Goal: Find contact information: Find contact information

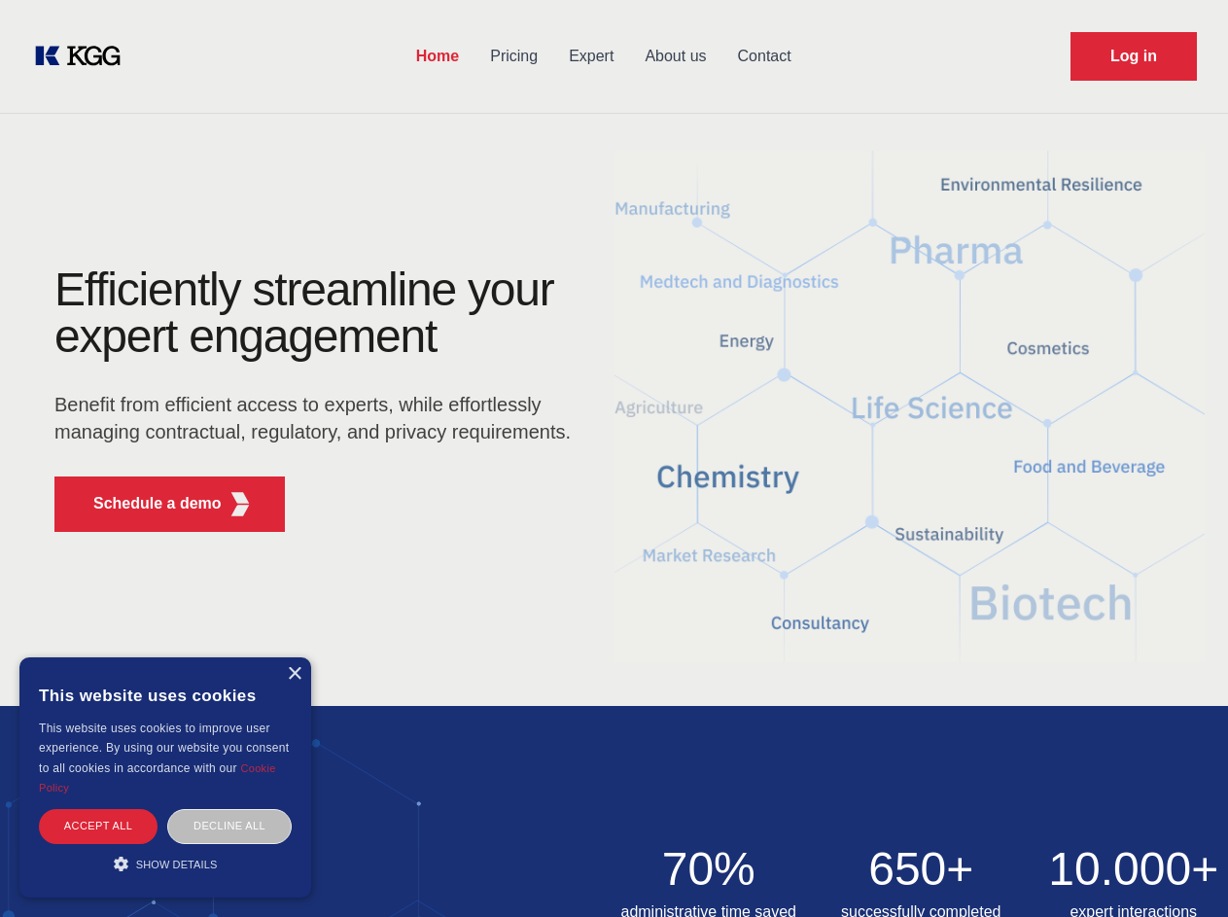
click at [613, 458] on div "Efficiently streamline your expert engagement Benefit from efficient access to …" at bounding box center [318, 406] width 591 height 281
click at [146, 504] on p "Schedule a demo" at bounding box center [157, 503] width 128 height 23
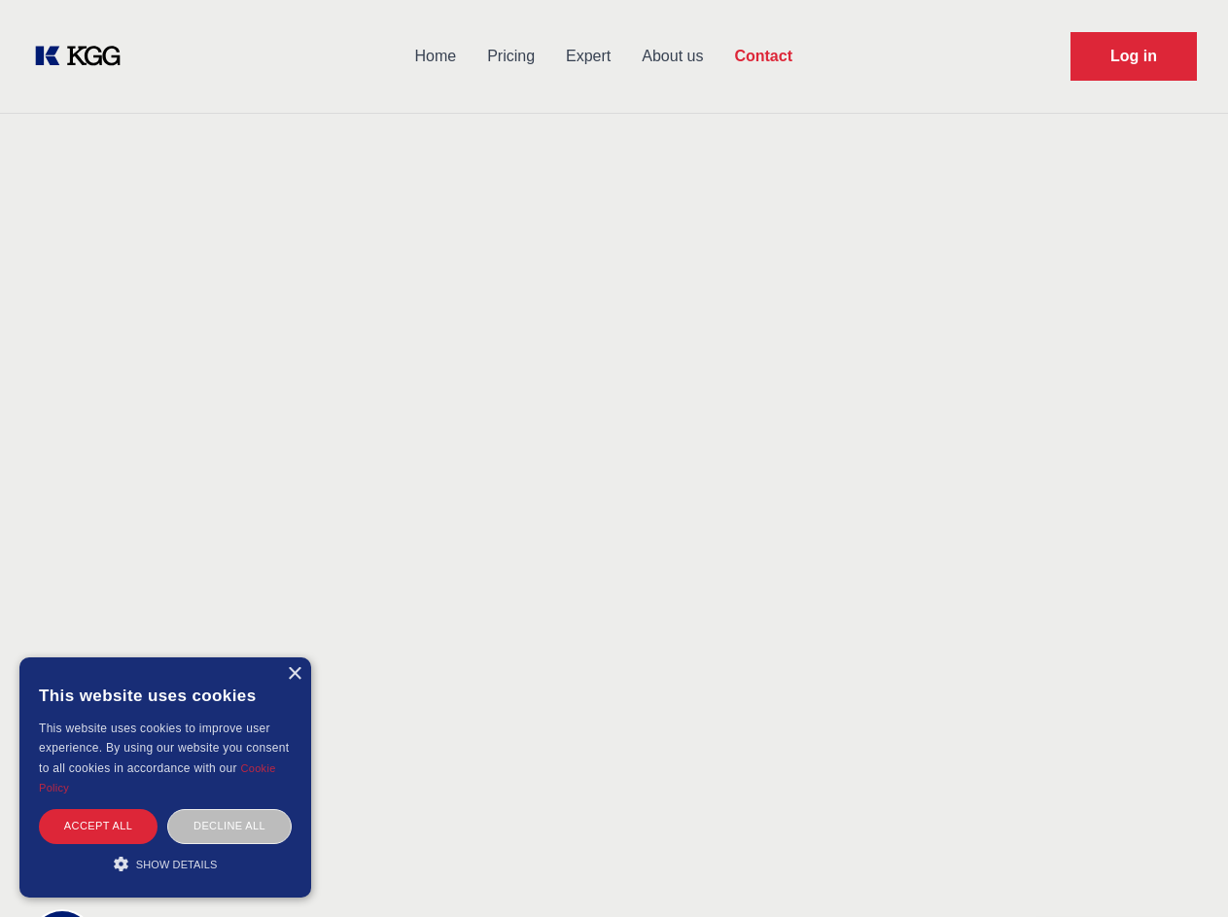
click at [294, 674] on div "× This website uses cookies This website uses cookies to improve user experienc…" at bounding box center [165, 777] width 292 height 240
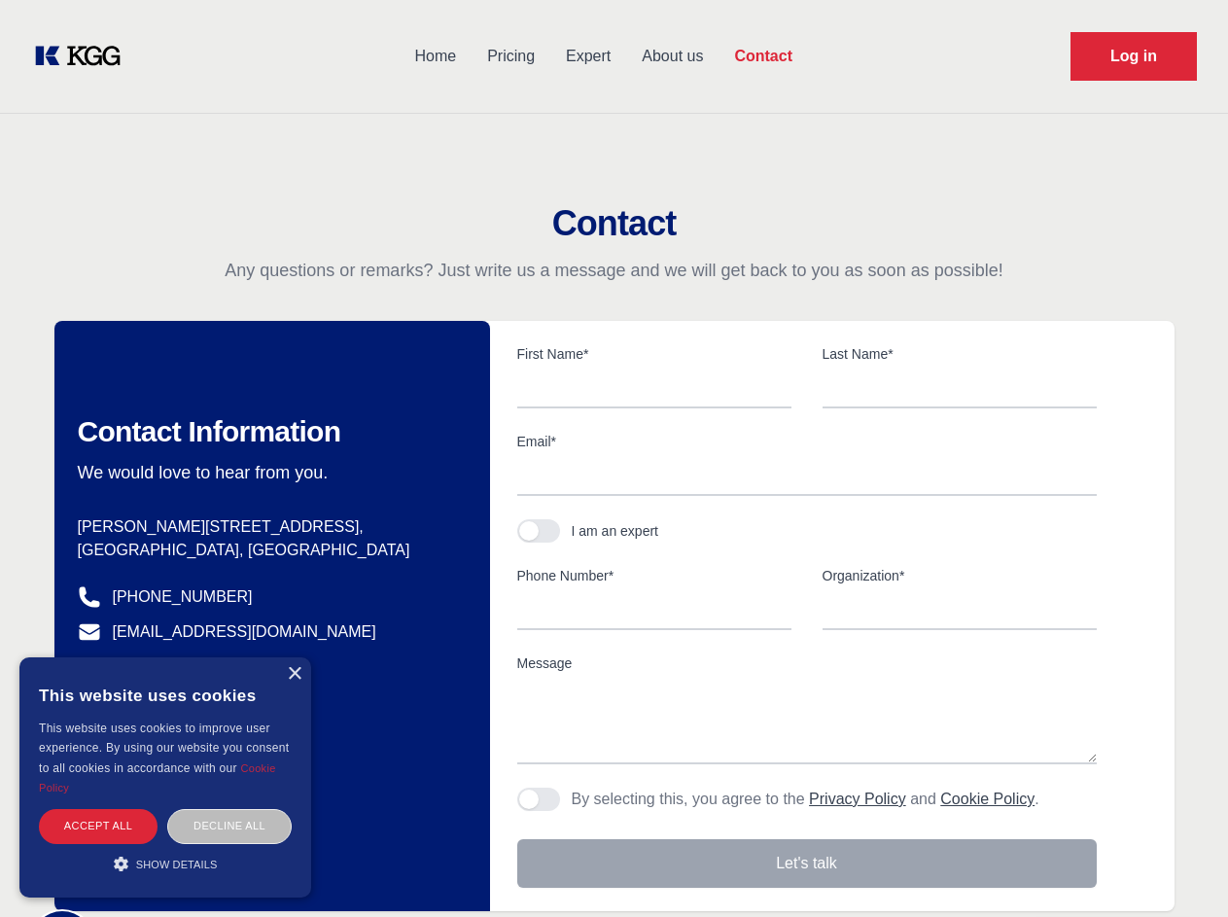
click at [98, 825] on div "Accept all" at bounding box center [98, 826] width 119 height 34
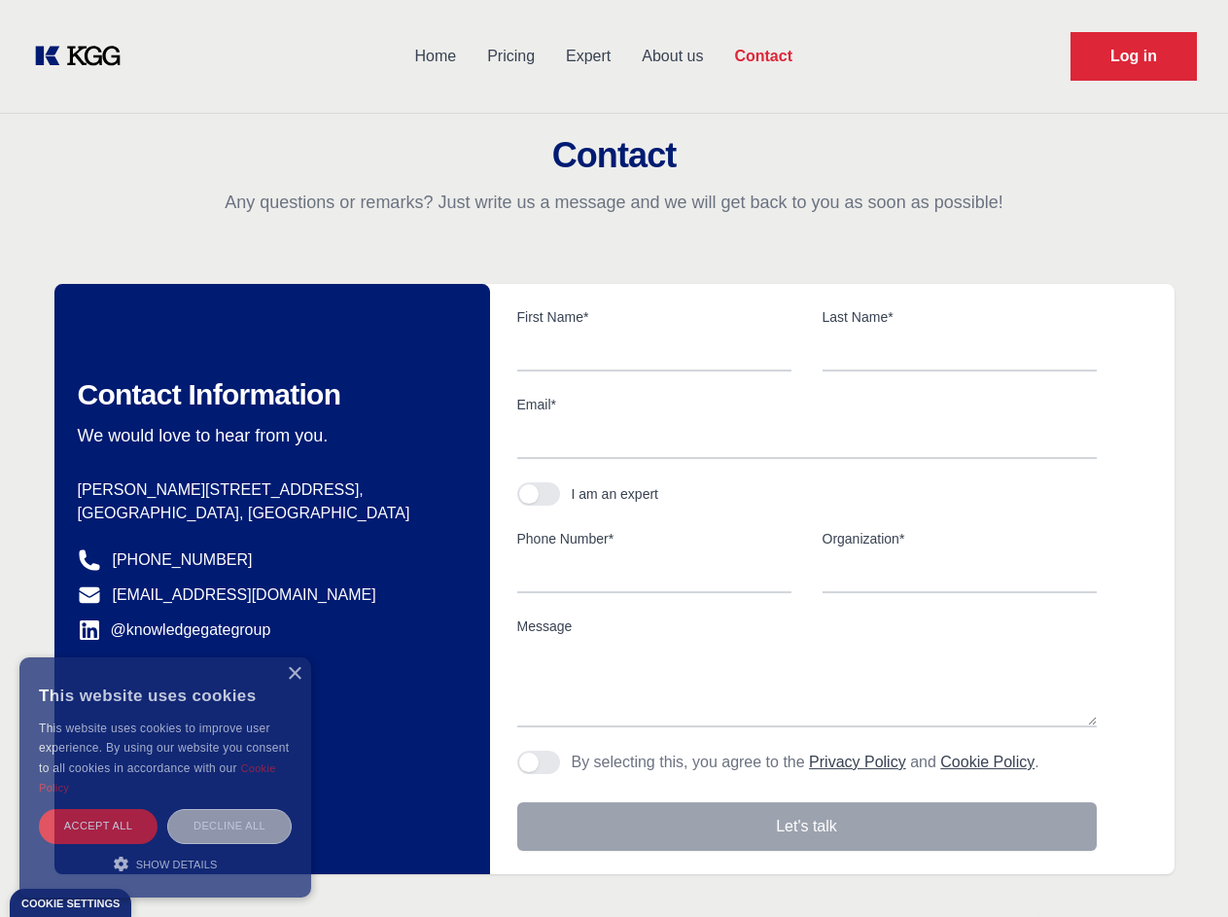
click at [229, 825] on div "Decline all" at bounding box center [229, 826] width 124 height 34
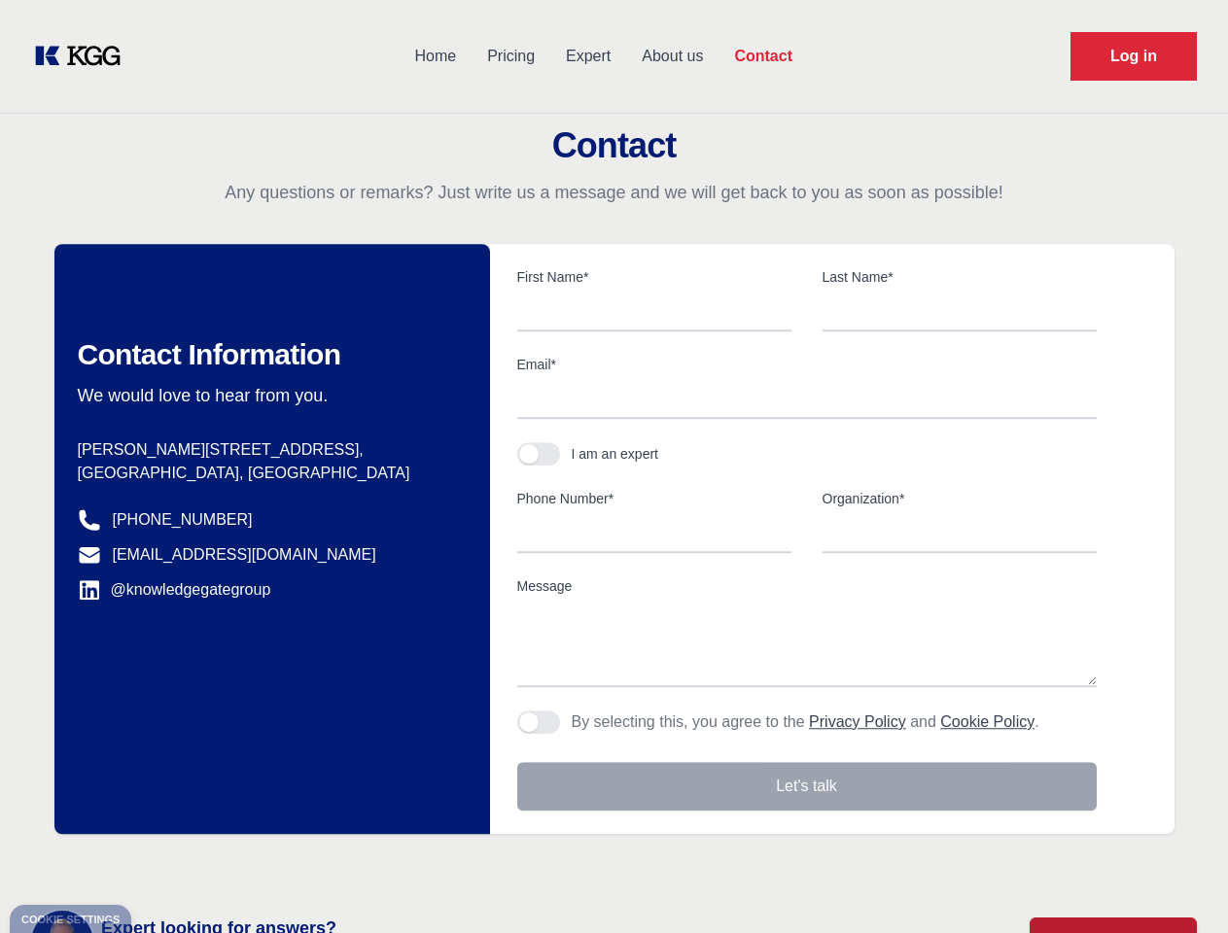
click at [165, 863] on main "Contact Any questions or remarks? Just write us a message and we will get back …" at bounding box center [614, 506] width 1228 height 1012
